Goal: Information Seeking & Learning: Check status

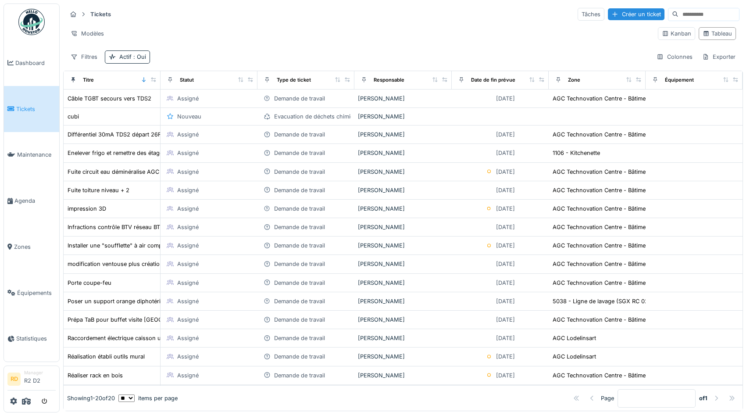
click at [288, 21] on div "Tickets Tâches Créer un ticket" at bounding box center [403, 14] width 673 height 14
click at [26, 400] on icon at bounding box center [26, 400] width 9 height 7
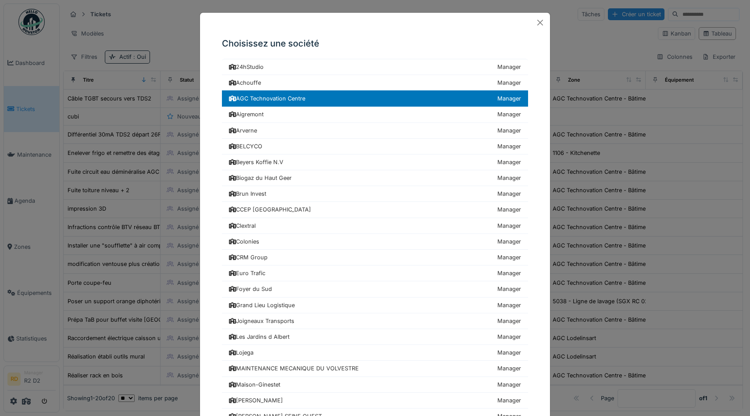
click at [147, 27] on div "Choisissez une société 24hStudio Manager Achouffe Manager AGC Technovation Cent…" at bounding box center [375, 208] width 750 height 416
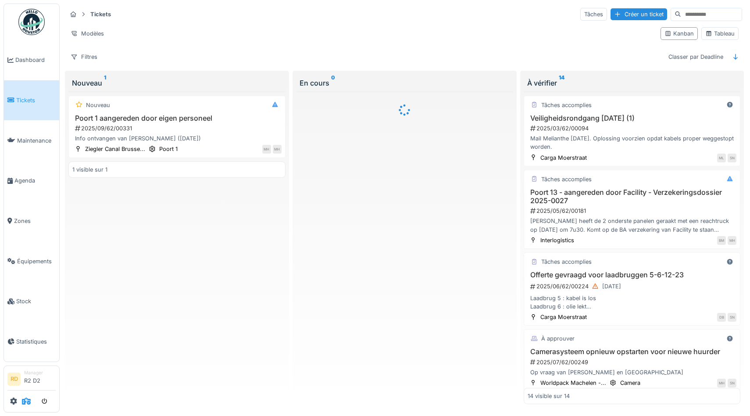
click at [26, 402] on icon at bounding box center [26, 400] width 9 height 7
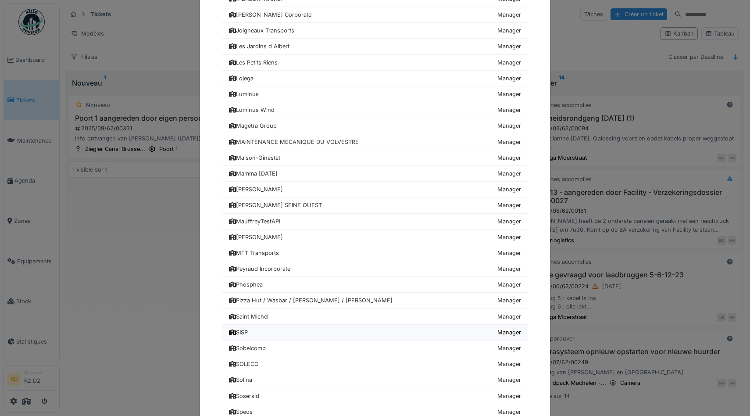
scroll to position [890, 0]
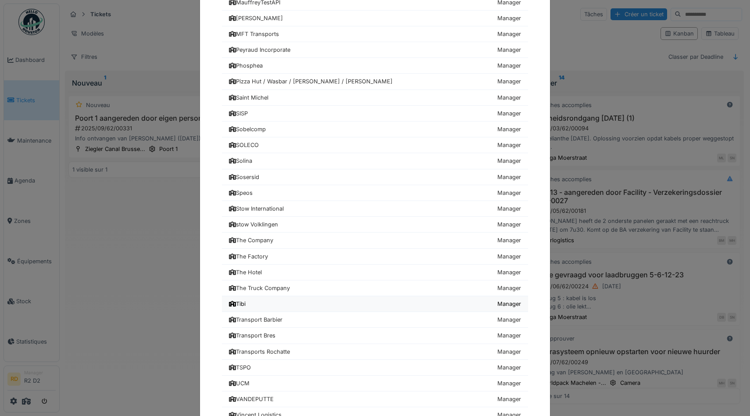
click at [246, 302] on div "Tibi" at bounding box center [237, 304] width 17 height 8
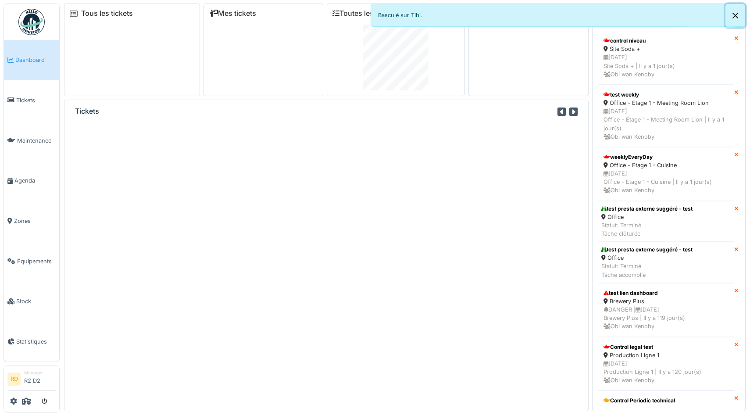
click at [735, 16] on button "Close" at bounding box center [736, 15] width 20 height 23
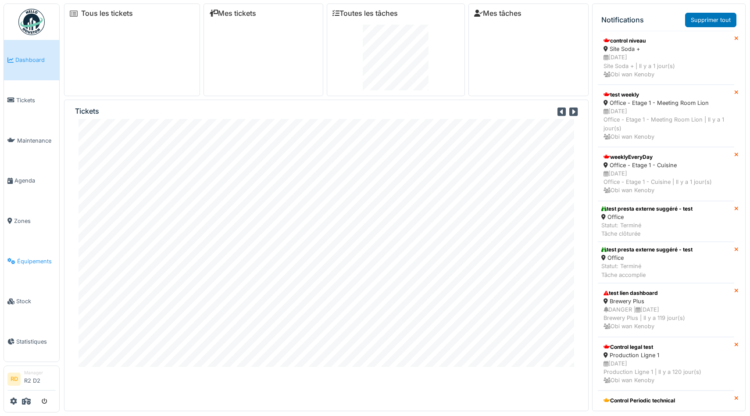
click at [25, 265] on link "Équipements" at bounding box center [31, 261] width 55 height 40
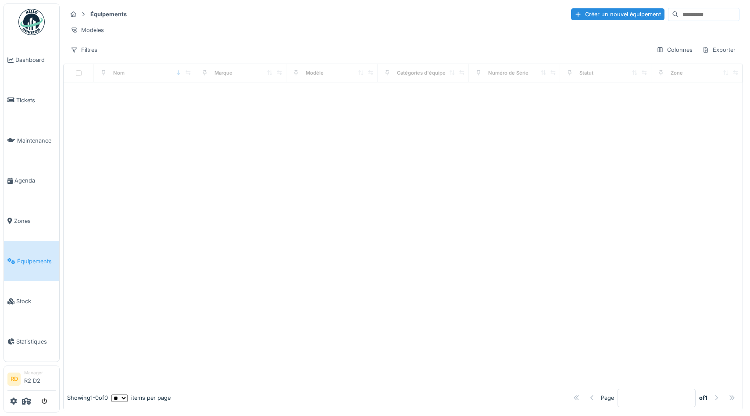
click at [682, 15] on input at bounding box center [709, 14] width 61 height 12
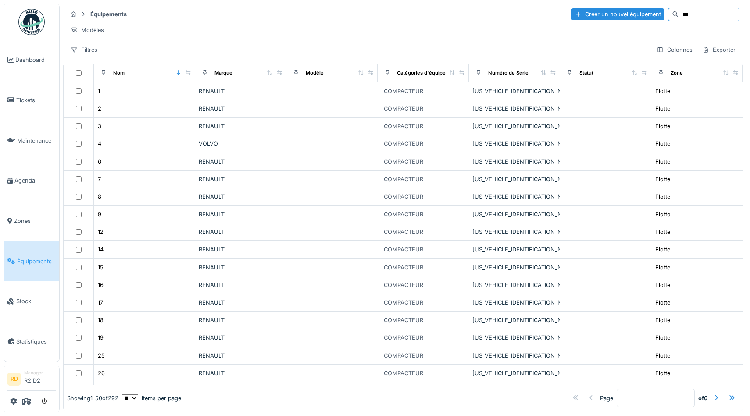
type input "***"
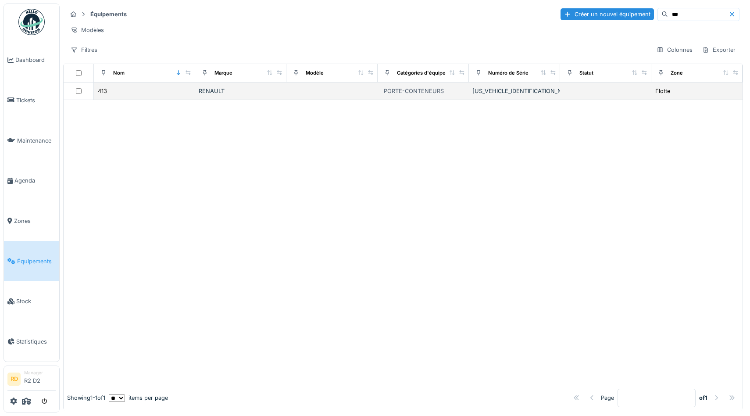
click at [186, 89] on div "413" at bounding box center [144, 90] width 94 height 9
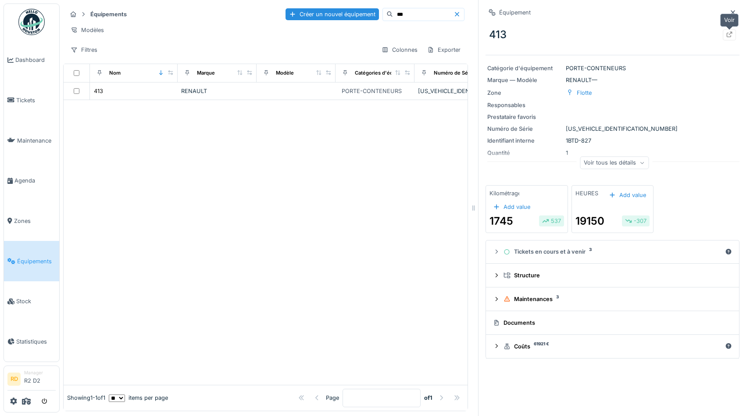
click at [730, 34] on icon at bounding box center [730, 35] width 6 height 6
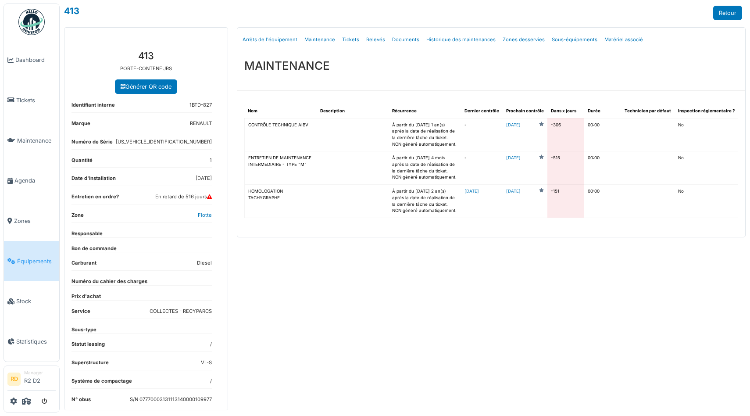
click at [36, 259] on span "Équipements" at bounding box center [36, 261] width 39 height 8
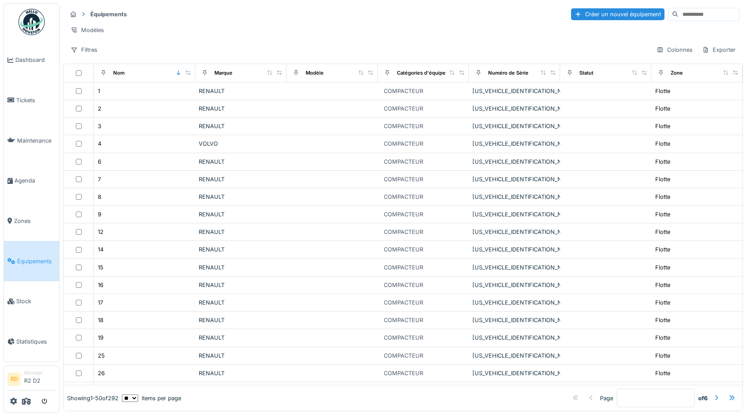
click at [682, 14] on input at bounding box center [709, 14] width 61 height 12
paste input "***"
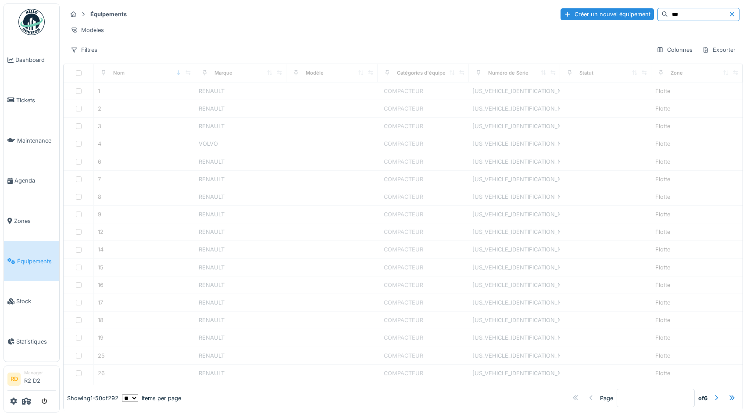
type input "***"
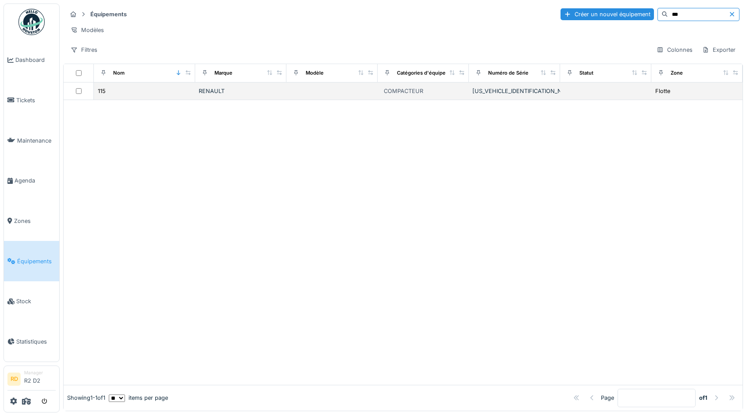
click at [114, 95] on div "115" at bounding box center [144, 90] width 94 height 9
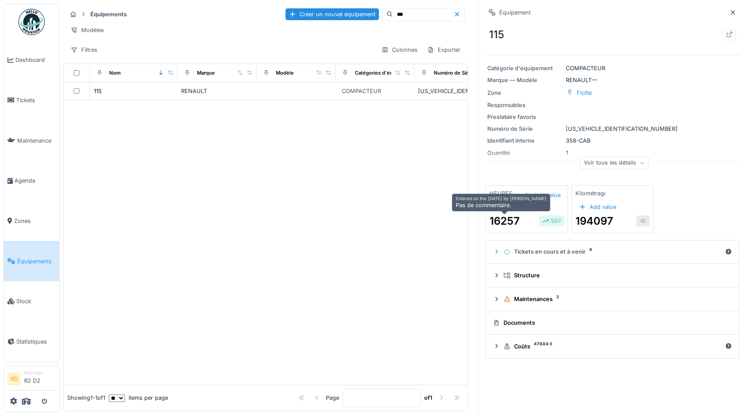
click at [508, 222] on div "16257" at bounding box center [505, 221] width 30 height 16
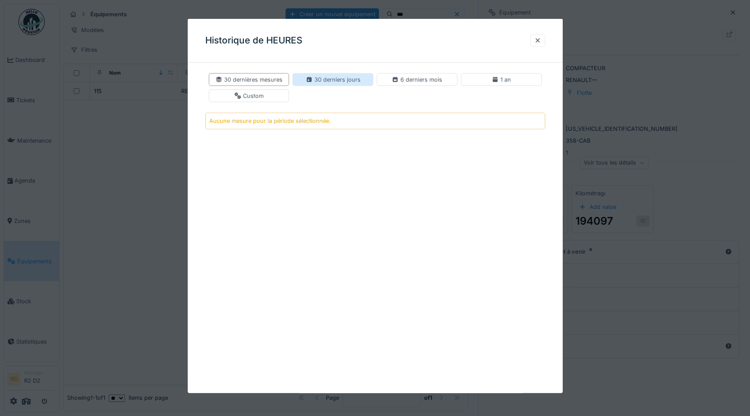
click at [348, 81] on div "30 derniers jours" at bounding box center [333, 79] width 55 height 8
click at [323, 79] on div "30 derniers jours" at bounding box center [333, 79] width 55 height 8
click at [264, 78] on div "30 dernières mesures" at bounding box center [248, 79] width 67 height 8
click at [540, 43] on div at bounding box center [537, 40] width 7 height 8
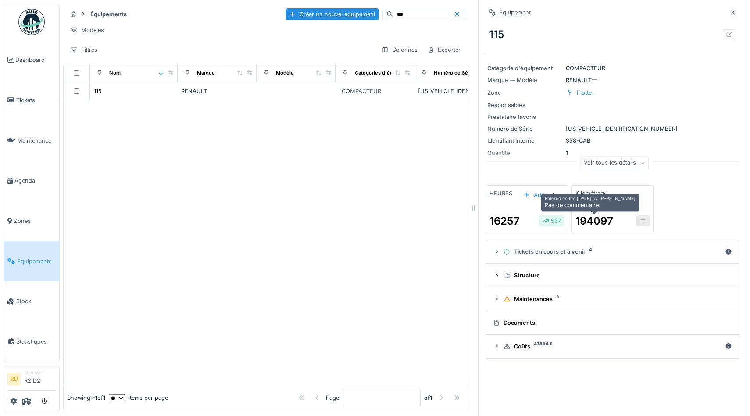
click at [592, 221] on div "194097" at bounding box center [595, 221] width 38 height 16
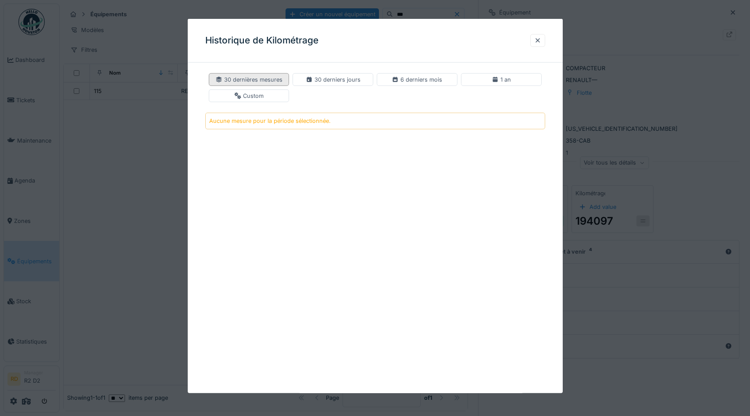
click at [238, 78] on div "30 dernières mesures" at bounding box center [248, 79] width 67 height 8
click at [384, 239] on div "Historique de Kilométrage 30 dernières mesures 30 derniers jours 6 derniers moi…" at bounding box center [375, 206] width 375 height 374
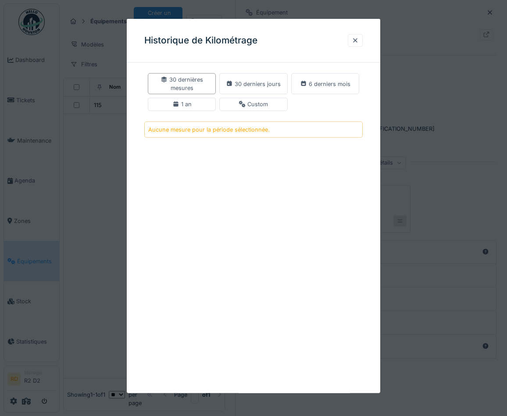
click at [226, 179] on div "Historique de Kilométrage 30 dernières mesures 30 derniers jours 6 derniers moi…" at bounding box center [254, 206] width 254 height 374
click at [240, 85] on div "30 derniers jours" at bounding box center [253, 83] width 55 height 8
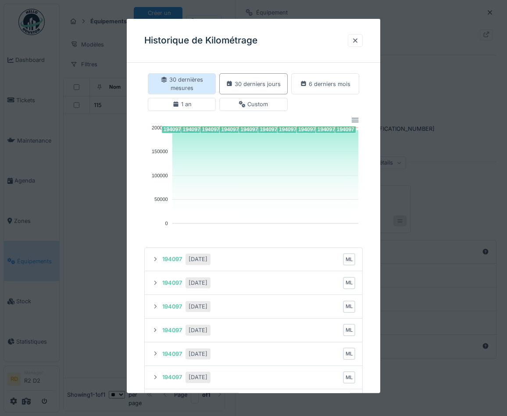
click at [175, 82] on div "30 dernières mesures" at bounding box center [182, 83] width 60 height 17
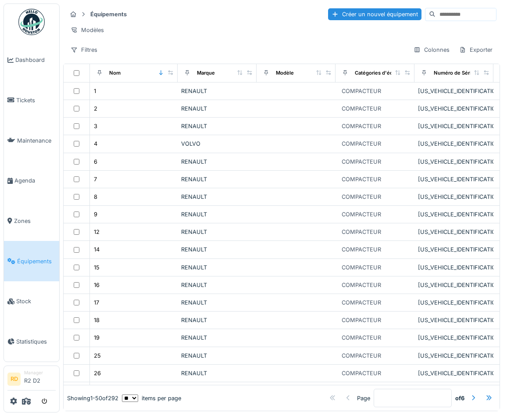
click at [454, 15] on input at bounding box center [466, 14] width 61 height 12
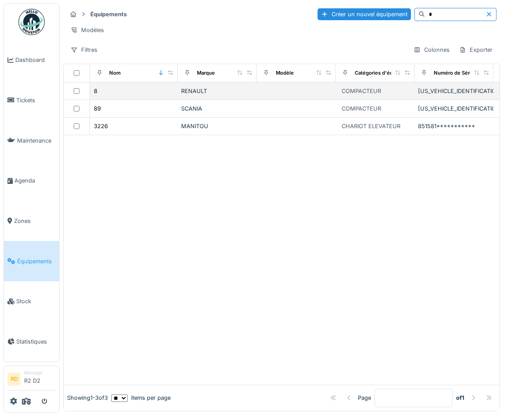
type input "*"
click at [150, 87] on div "8" at bounding box center [133, 90] width 81 height 9
